Goal: Complete application form: Complete application form

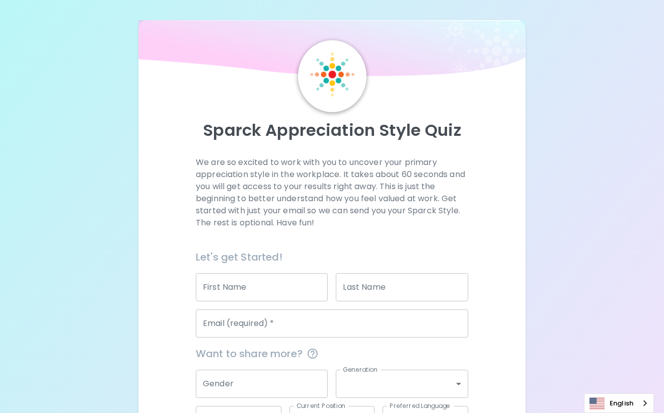
click at [275, 303] on div "Email (required)   * Email (required)   *" at bounding box center [328, 319] width 280 height 36
click at [270, 288] on input "First Name" at bounding box center [262, 287] width 132 height 28
type input "[PERSON_NAME]"
type input "Long"
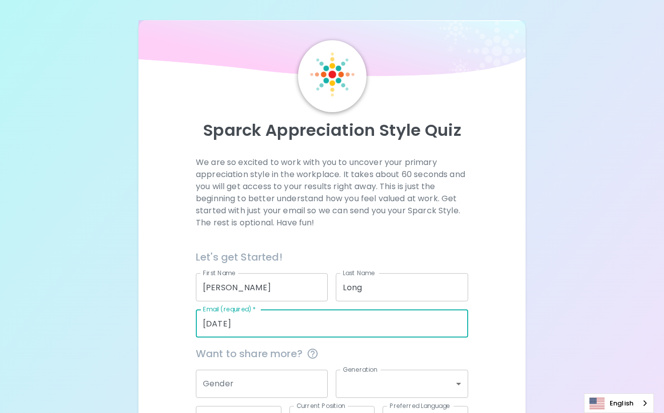
type input "[PERSON_NAME][EMAIL_ADDRESS][DOMAIN_NAME]"
type input "[GEOGRAPHIC_DATA]"
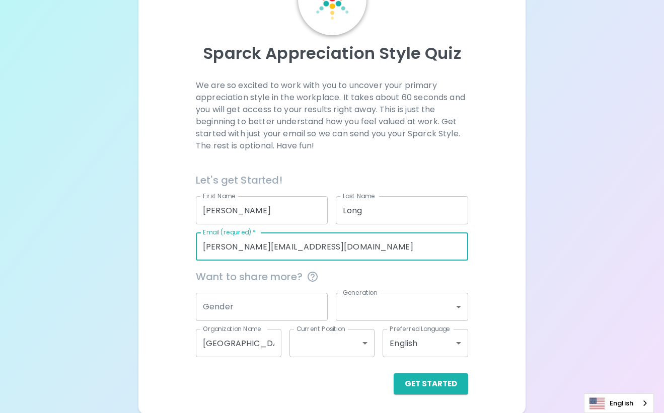
scroll to position [78, 0]
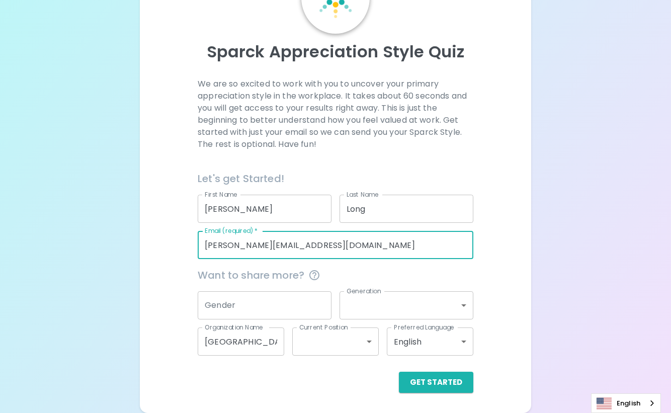
click at [462, 305] on body "Sparck Appreciation Style Quiz We are so excited to work with you to uncover yo…" at bounding box center [335, 168] width 671 height 492
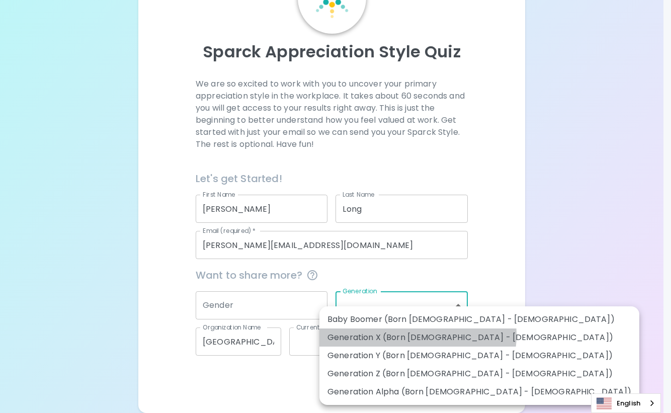
click at [418, 335] on li "Generation X (Born [DEMOGRAPHIC_DATA] - [DEMOGRAPHIC_DATA])" at bounding box center [479, 338] width 320 height 18
type input "generation_x"
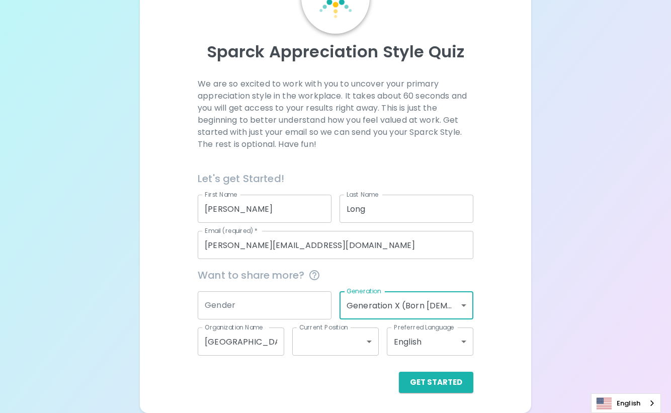
click at [366, 342] on body "Sparck Appreciation Style Quiz We are so excited to work with you to uncover yo…" at bounding box center [335, 168] width 671 height 492
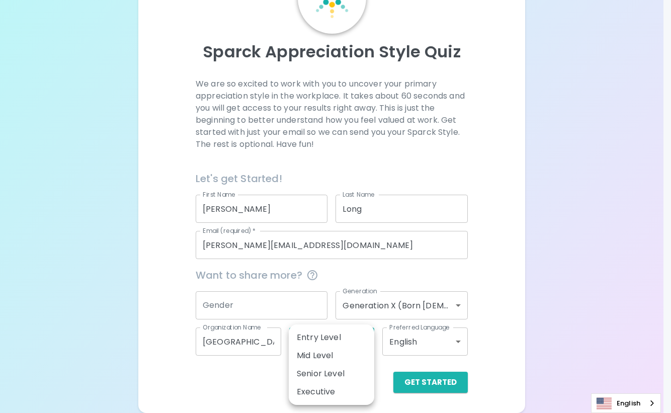
click at [343, 351] on li "Mid Level" at bounding box center [332, 356] width 86 height 18
type input "mid_level"
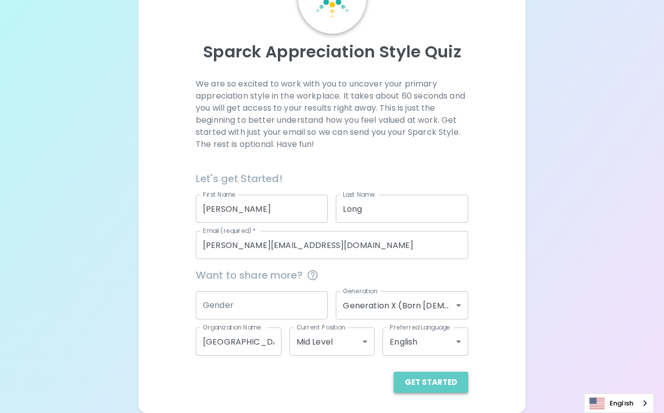
click at [433, 381] on button "Get Started" at bounding box center [430, 382] width 74 height 21
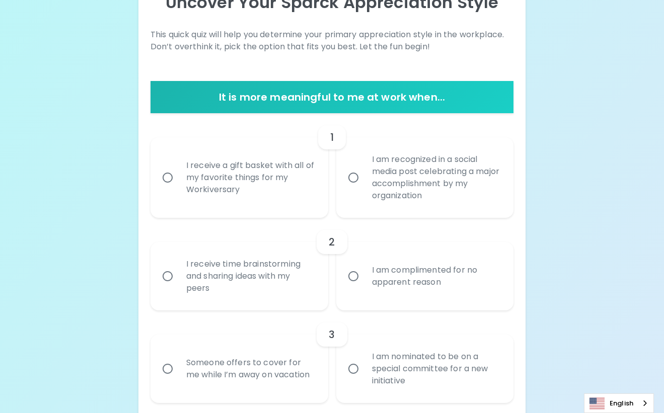
scroll to position [137, 0]
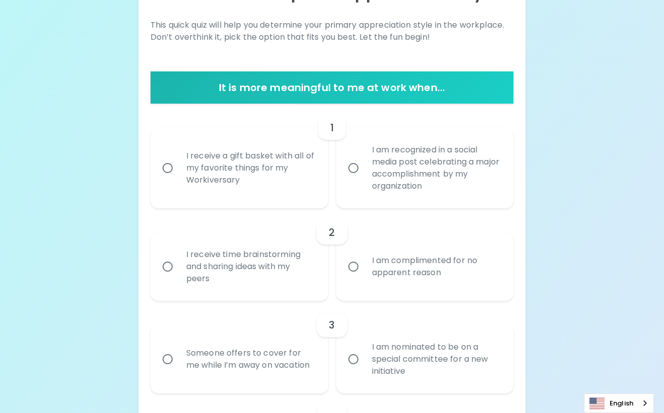
click at [165, 168] on input "I receive a gift basket with all of my favorite things for my Workiversary" at bounding box center [167, 167] width 21 height 21
radio input "true"
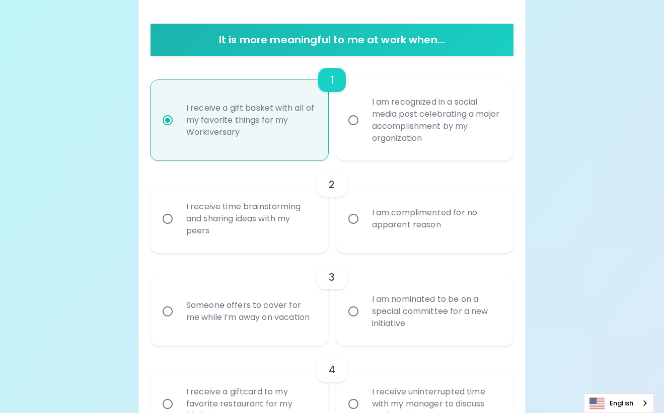
scroll to position [218, 0]
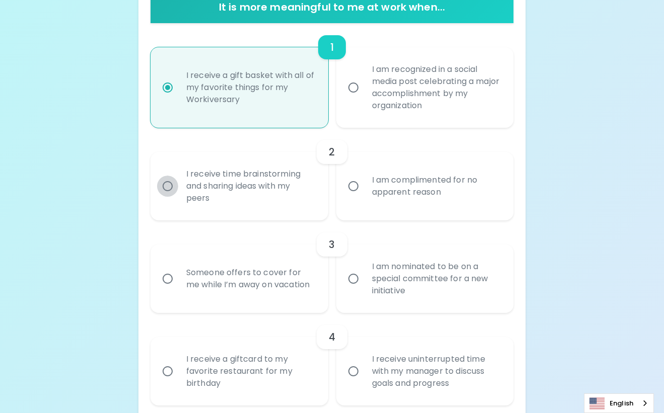
click at [171, 188] on input "I receive time brainstorming and sharing ideas with my peers" at bounding box center [167, 186] width 21 height 21
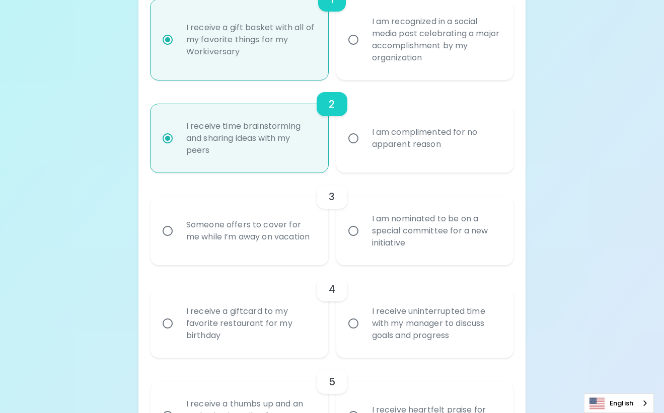
scroll to position [298, 0]
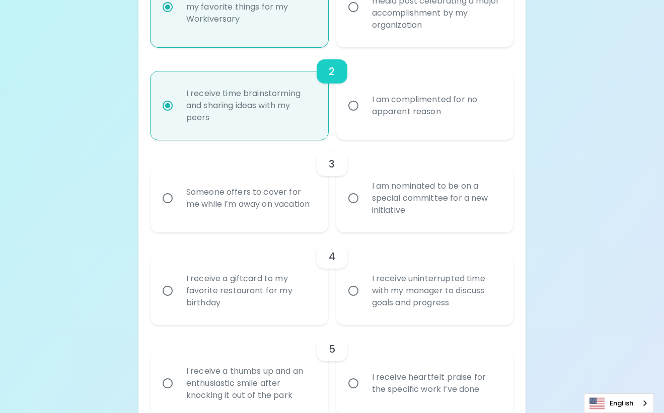
radio input "true"
click at [165, 194] on input "Someone offers to cover for me while I’m away on vacation" at bounding box center [167, 198] width 21 height 21
radio input "false"
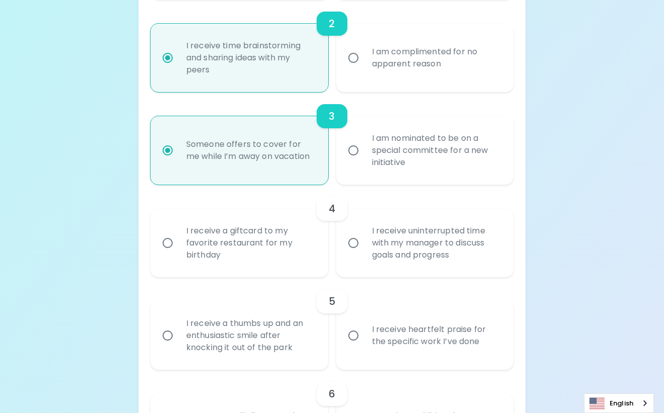
scroll to position [379, 0]
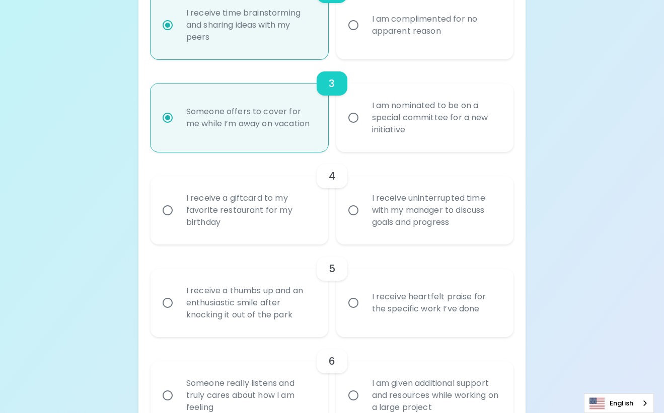
radio input "true"
click at [352, 208] on input "I receive uninterrupted time with my manager to discuss goals and progress" at bounding box center [353, 210] width 21 height 21
radio input "false"
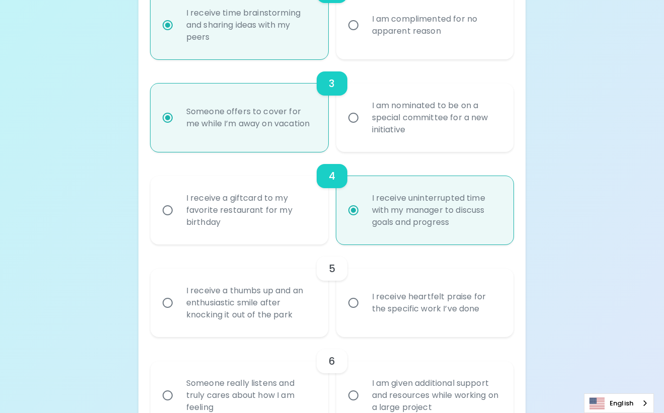
radio input "false"
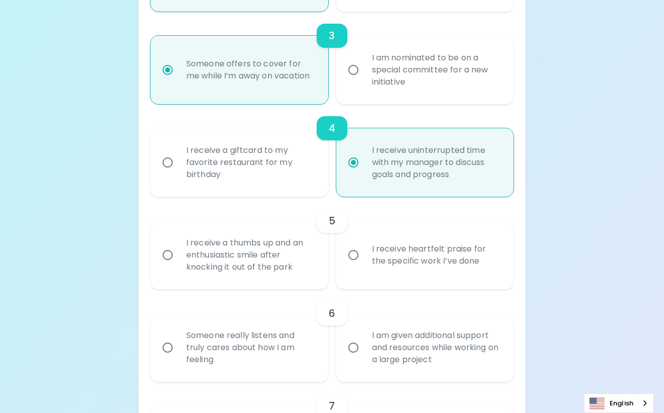
scroll to position [459, 0]
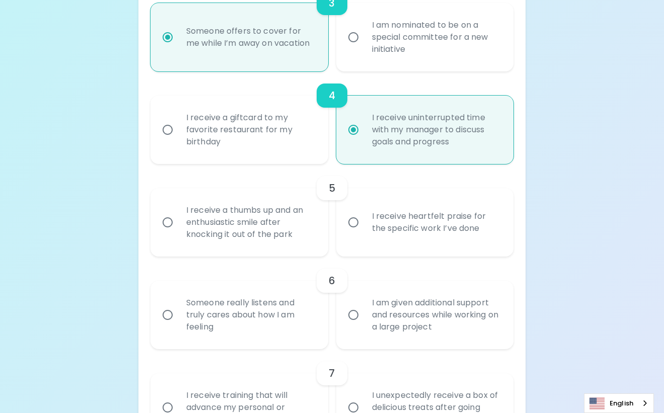
radio input "true"
click at [167, 219] on input "I receive a thumbs up and an enthusiastic smile after knocking it out of the pa…" at bounding box center [167, 222] width 21 height 21
radio input "false"
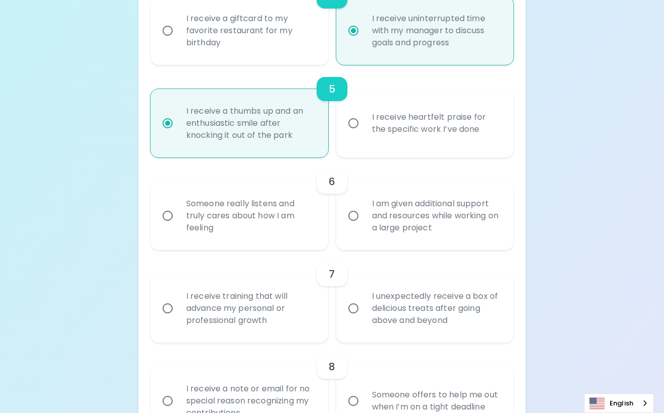
scroll to position [628, 0]
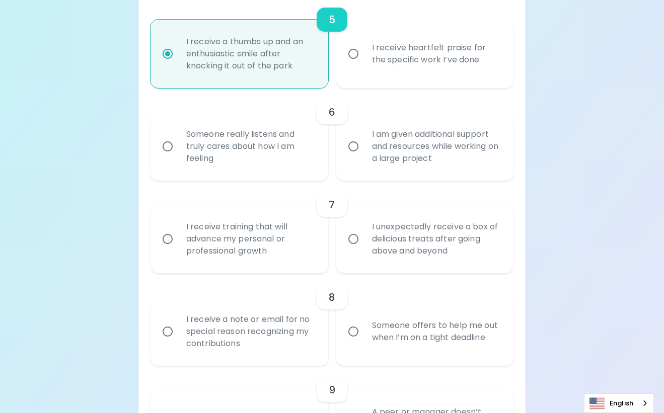
radio input "true"
click at [167, 146] on input "Someone really listens and truly cares about how I am feeling" at bounding box center [167, 146] width 21 height 21
radio input "false"
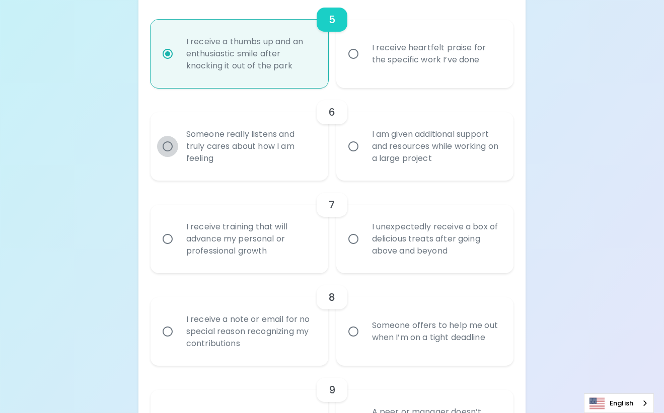
radio input "false"
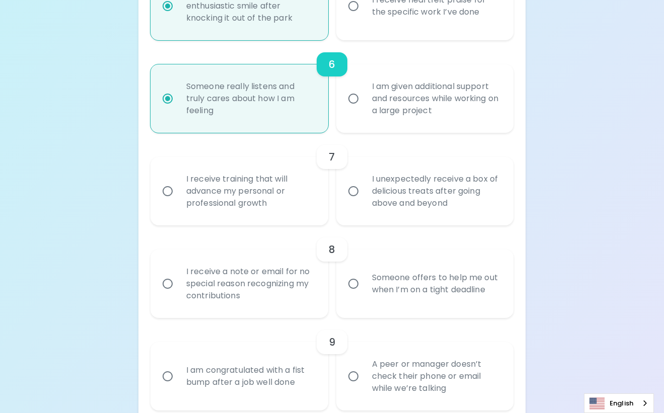
scroll to position [708, 0]
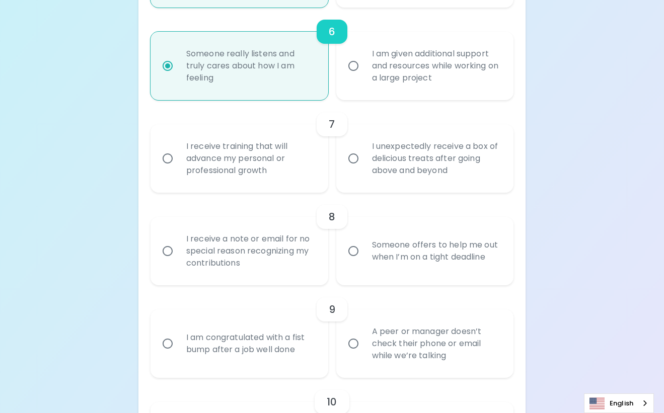
radio input "true"
click at [357, 158] on input "I unexpectedly receive a box of delicious treats after going above and beyond" at bounding box center [353, 158] width 21 height 21
radio input "false"
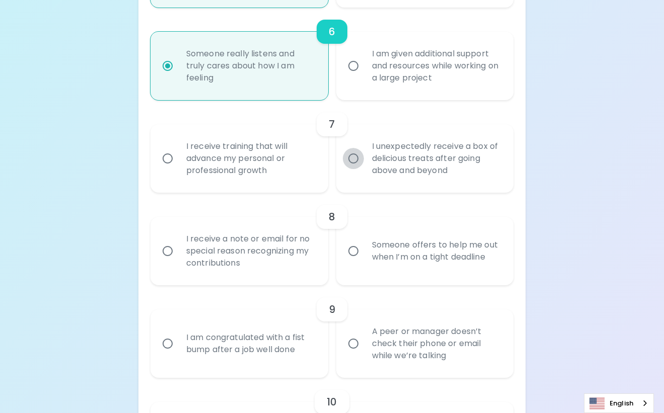
radio input "false"
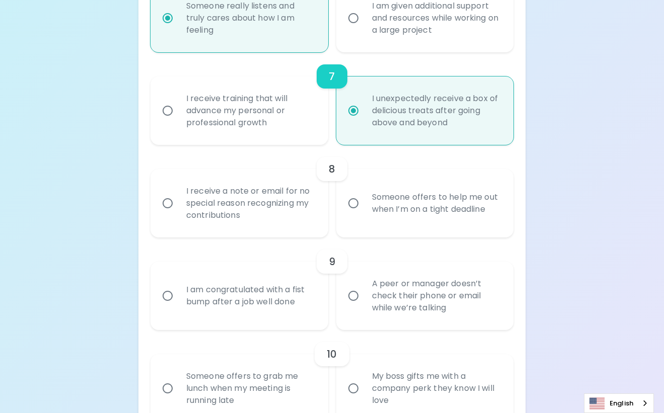
scroll to position [789, 0]
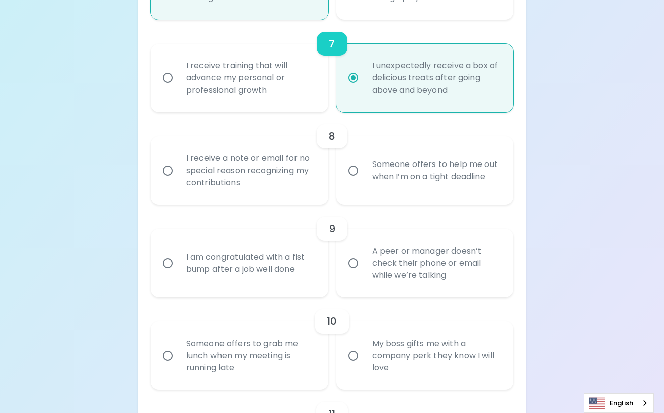
radio input "true"
click at [360, 169] on input "Someone offers to help me out when I’m on a tight deadline" at bounding box center [353, 170] width 21 height 21
radio input "false"
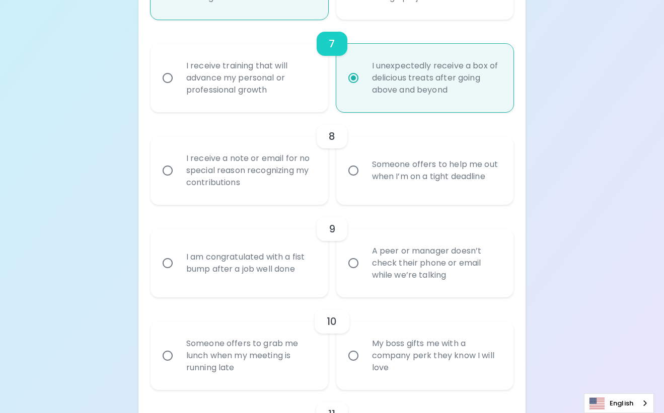
radio input "false"
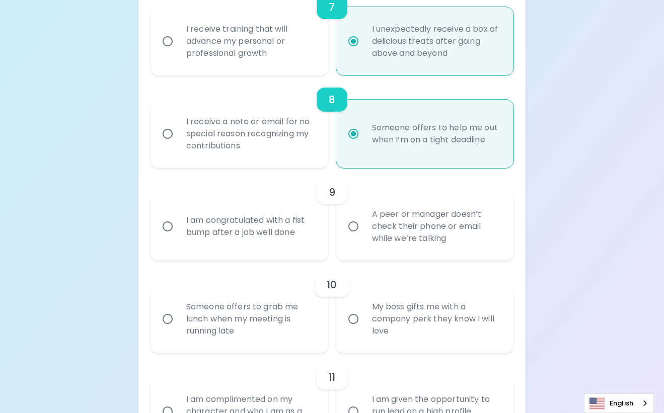
scroll to position [869, 0]
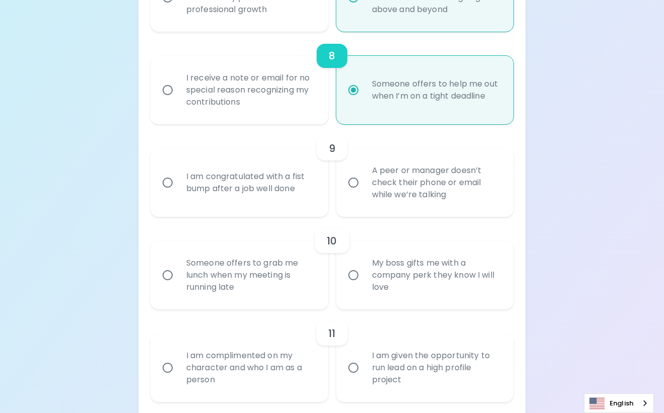
radio input "true"
click at [168, 179] on input "I am congratulated with a fist bump after a job well done" at bounding box center [167, 182] width 21 height 21
radio input "false"
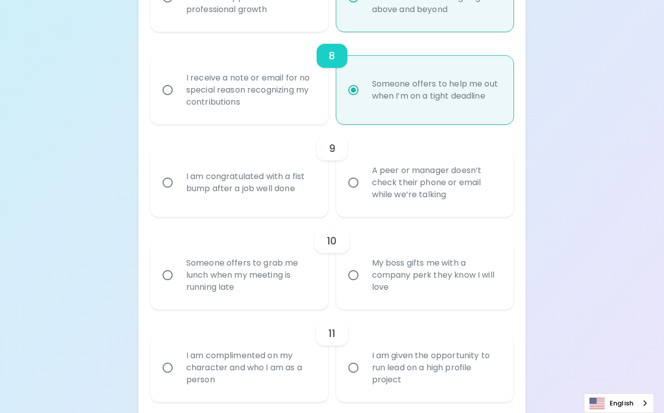
radio input "false"
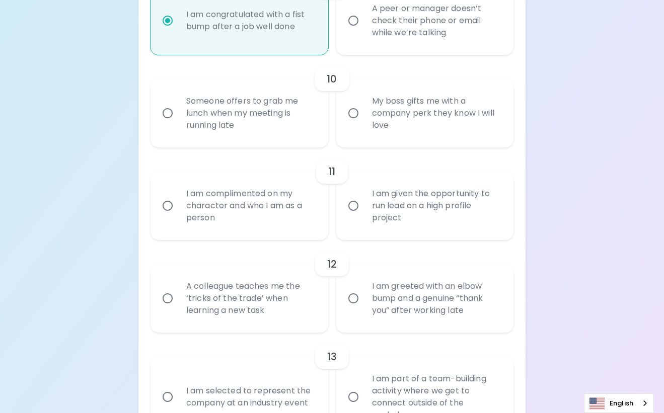
scroll to position [1038, 0]
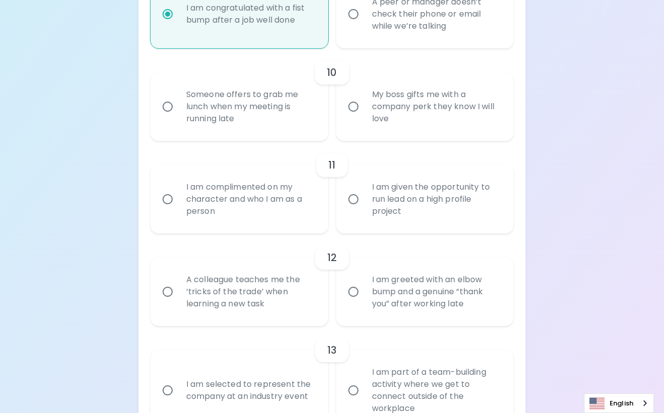
radio input "true"
click at [170, 106] on input "Someone offers to grab me lunch when my meeting is running late" at bounding box center [167, 106] width 21 height 21
radio input "false"
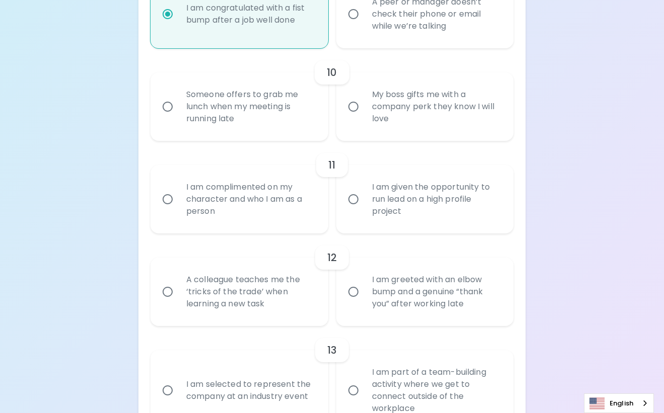
radio input "false"
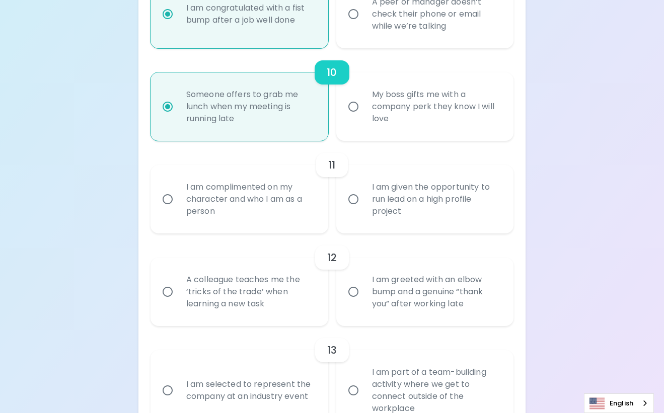
scroll to position [1118, 0]
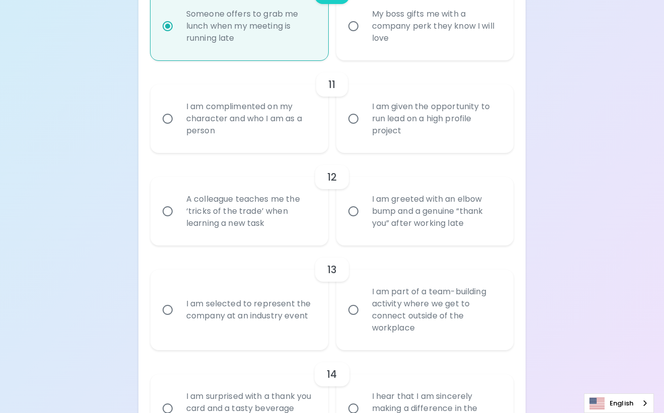
radio input "true"
click at [168, 117] on input "I am complimented on my character and who I am as a person" at bounding box center [167, 118] width 21 height 21
radio input "false"
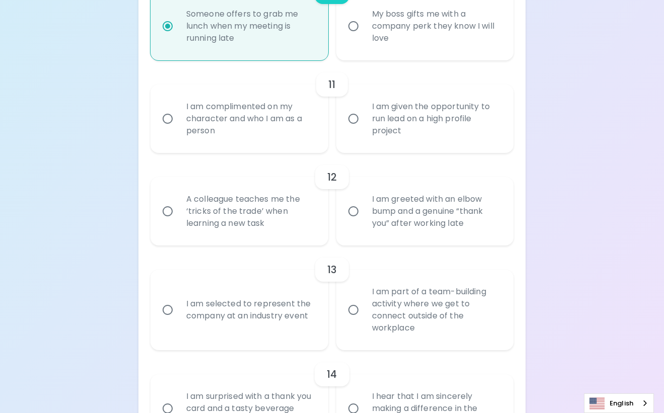
radio input "false"
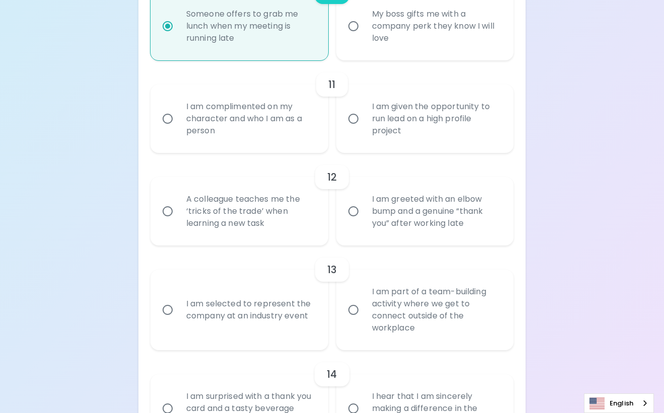
radio input "false"
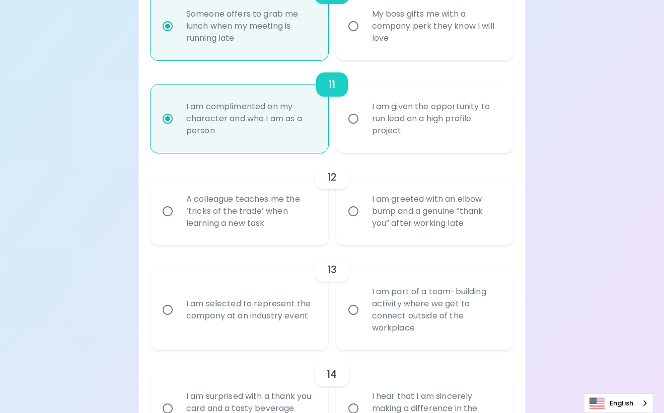
scroll to position [1199, 0]
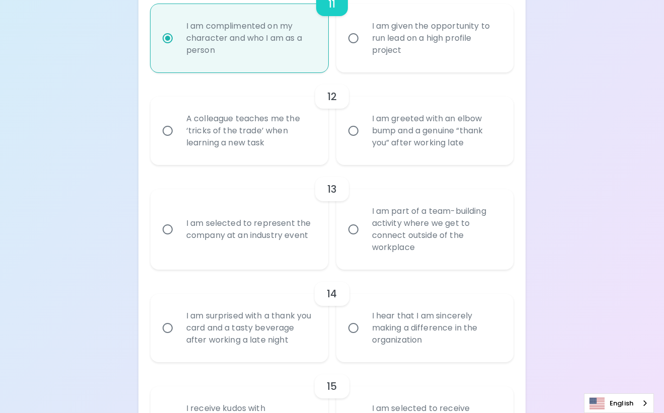
radio input "true"
click at [170, 123] on input "A colleague teaches me the ‘tricks of the trade’ when learning a new task" at bounding box center [167, 130] width 21 height 21
radio input "false"
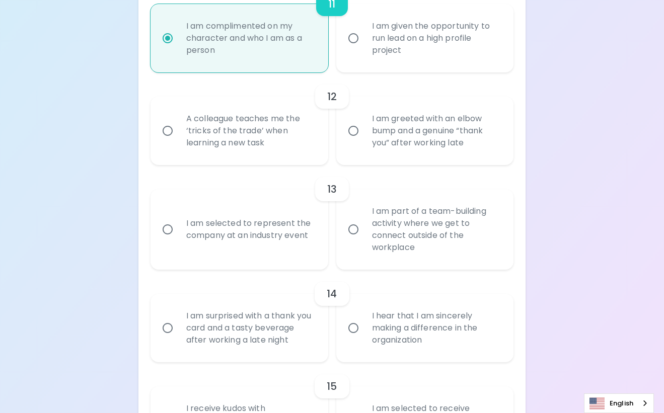
radio input "false"
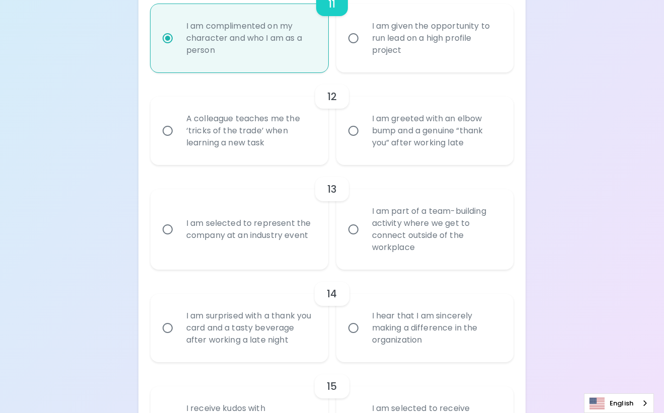
radio input "false"
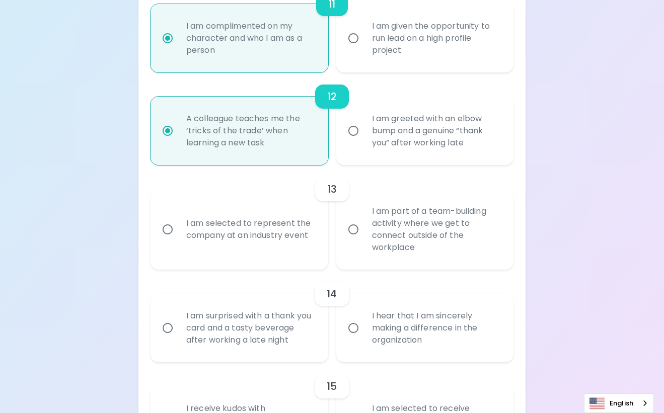
scroll to position [1279, 0]
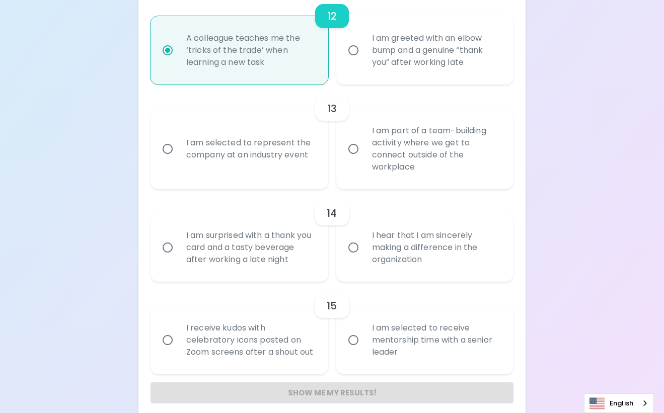
radio input "true"
click at [376, 147] on div "I am part of a team-building activity where we get to connect outside of the wo…" at bounding box center [436, 149] width 144 height 72
click at [364, 147] on input "I am part of a team-building activity where we get to connect outside of the wo…" at bounding box center [353, 148] width 21 height 21
radio input "false"
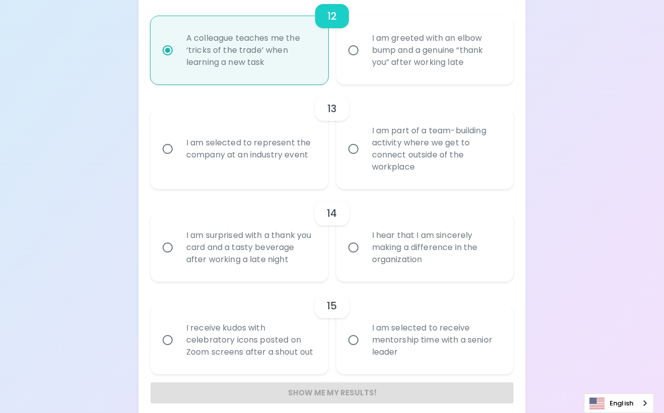
radio input "false"
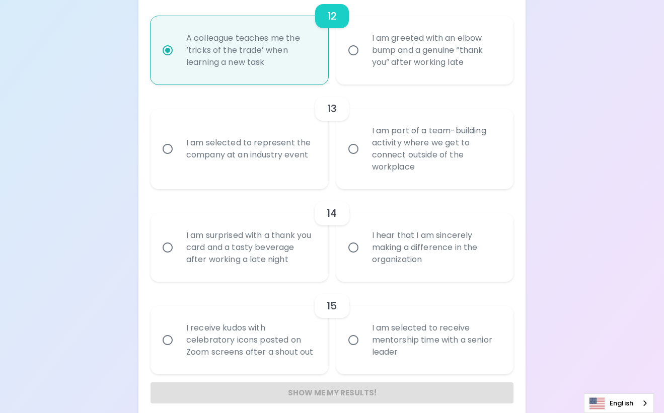
radio input "false"
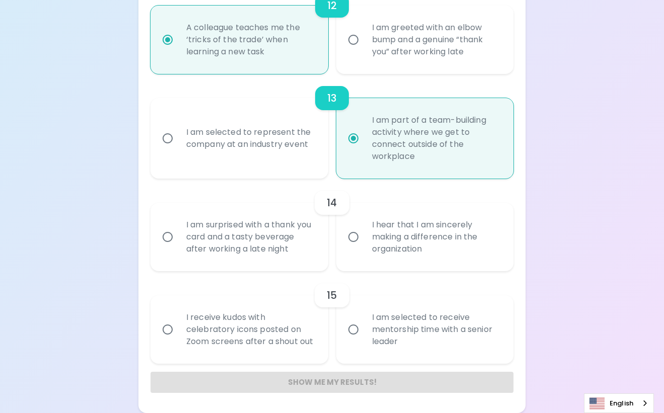
radio input "true"
click at [390, 236] on div "I hear that I am sincerely making a difference in the organization" at bounding box center [436, 237] width 144 height 60
click at [364, 236] on input "I hear that I am sincerely making a difference in the organization" at bounding box center [353, 236] width 21 height 21
radio input "false"
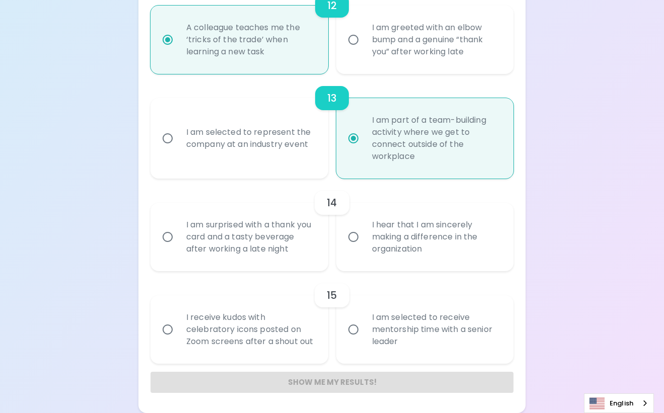
radio input "false"
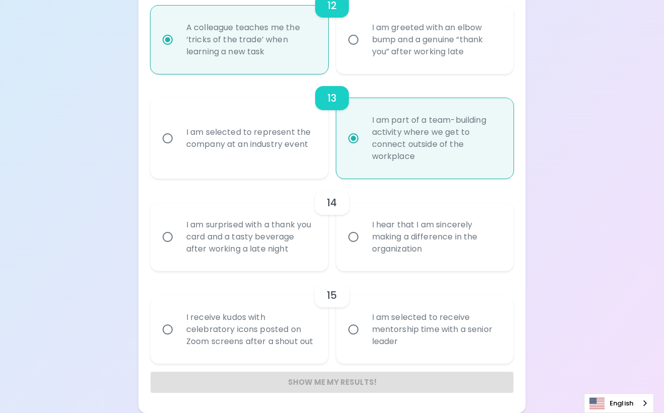
radio input "false"
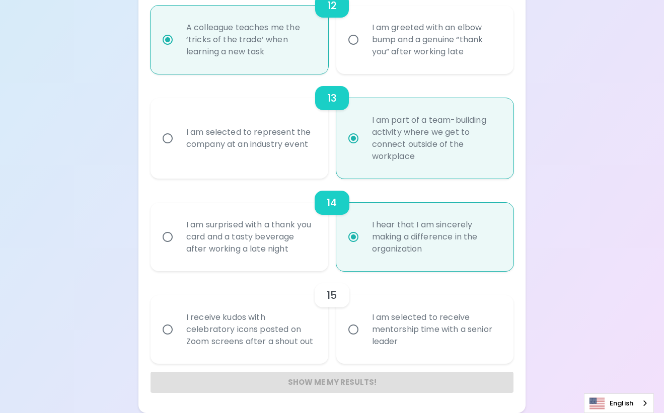
radio input "true"
click at [224, 332] on div "I receive kudos with celebratory icons posted on Zoom screens after a shout out" at bounding box center [250, 329] width 144 height 60
click at [178, 332] on input "I receive kudos with celebratory icons posted on Zoom screens after a shout out" at bounding box center [167, 329] width 21 height 21
radio input "false"
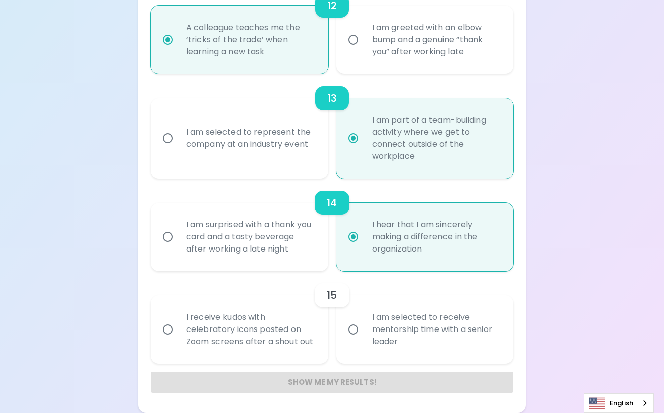
radio input "false"
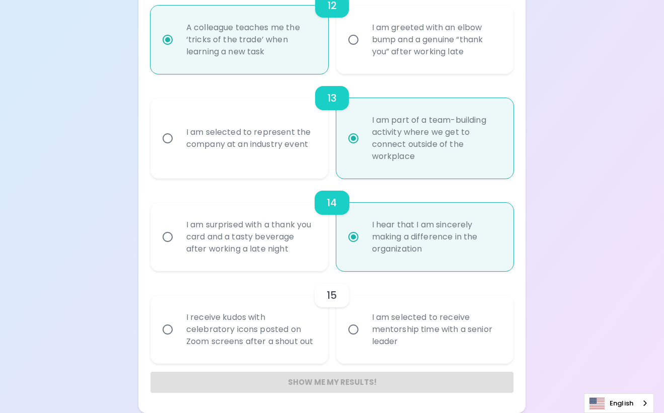
radio input "false"
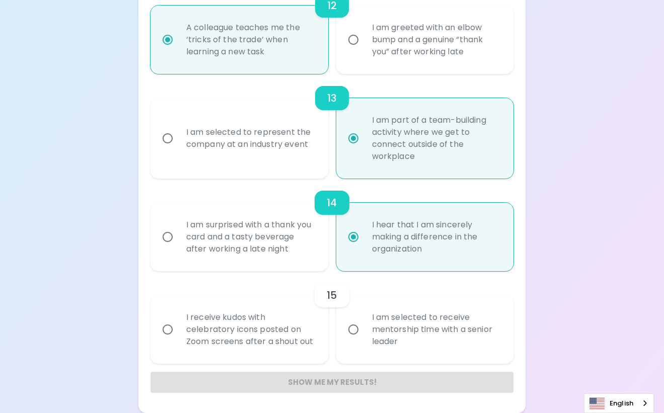
radio input "false"
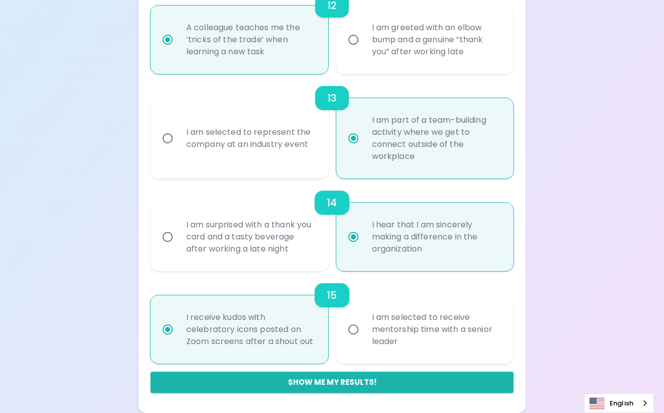
radio input "true"
click at [327, 383] on button "Show me my results!" at bounding box center [331, 382] width 363 height 21
radio input "false"
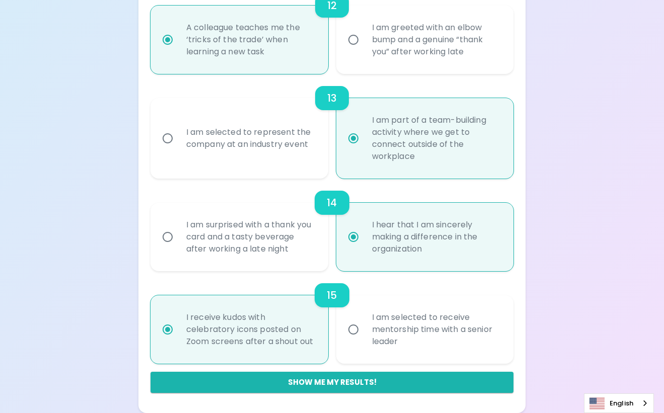
radio input "false"
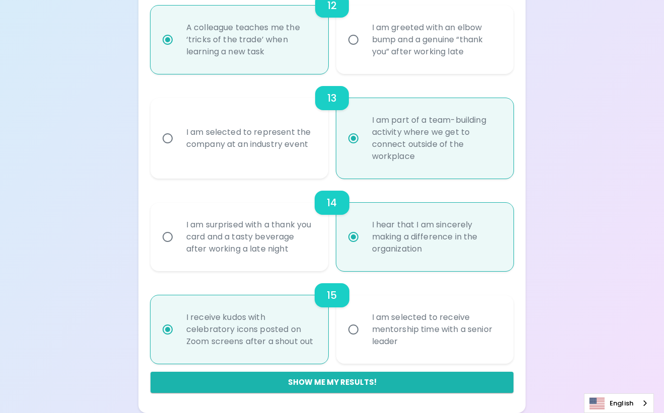
radio input "false"
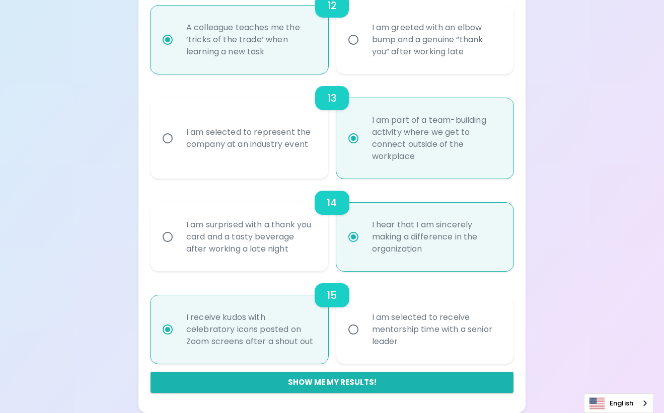
radio input "false"
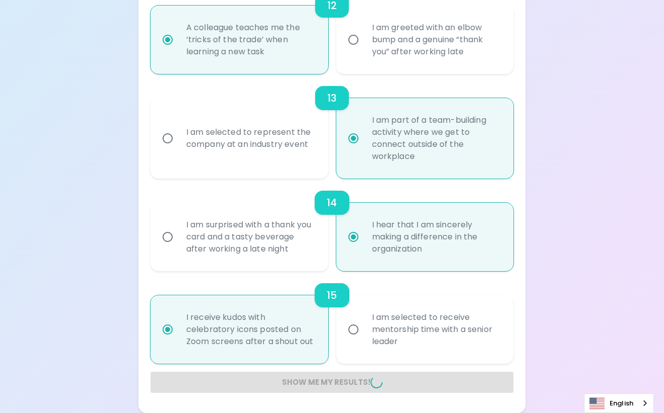
radio input "false"
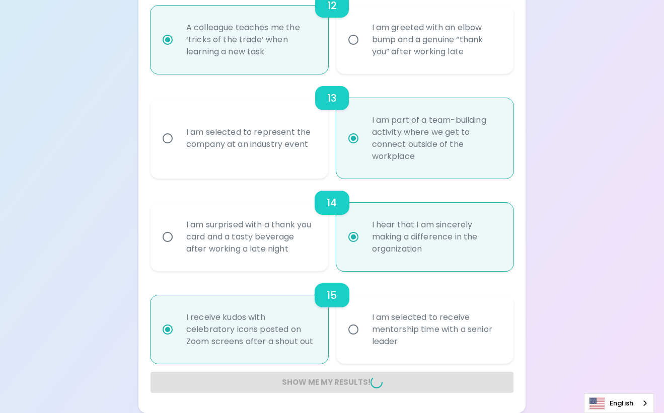
radio input "false"
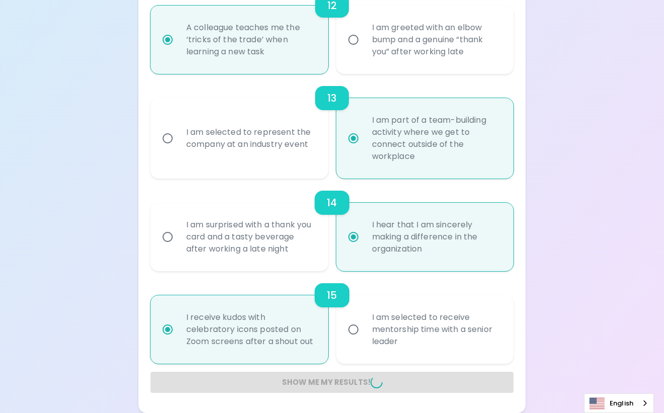
radio input "false"
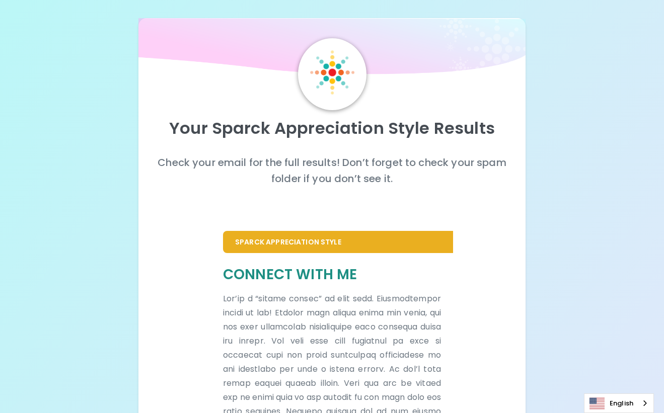
scroll to position [0, 0]
